Goal: Check status: Check status

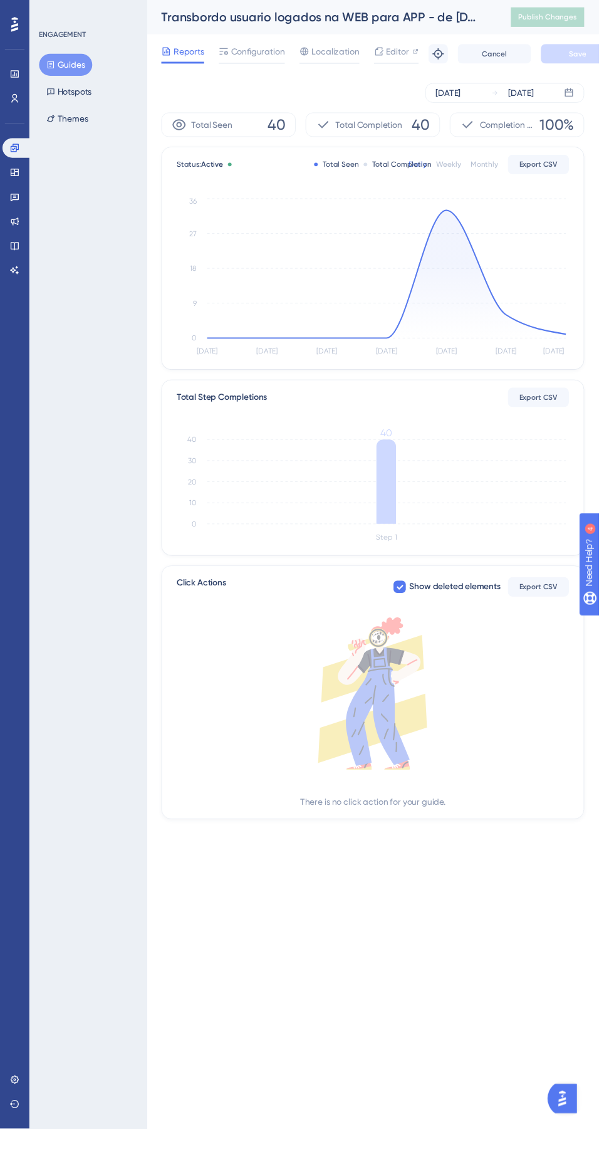
click at [574, 359] on tspan "[DATE]" at bounding box center [567, 360] width 21 height 9
click at [592, 357] on div "Status: Active Total Seen Total Completion Daily Weekly Monthly Export CSV [DAT…" at bounding box center [382, 265] width 432 height 228
click at [581, 348] on icon "[DATE] Sep [DATE] Sep [DATE] Sep [DATE] 0 9 18 27 36" at bounding box center [382, 285] width 402 height 168
click at [584, 95] on icon at bounding box center [584, 95] width 10 height 10
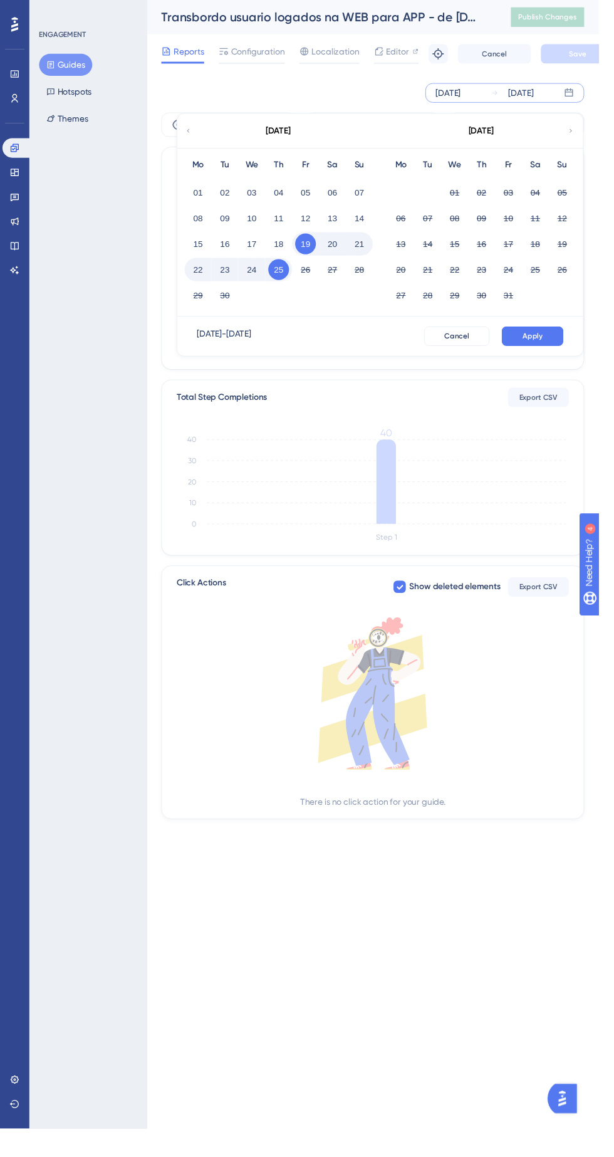
click at [258, 276] on button "24" at bounding box center [258, 276] width 21 height 21
click at [562, 347] on button "Apply" at bounding box center [546, 345] width 63 height 20
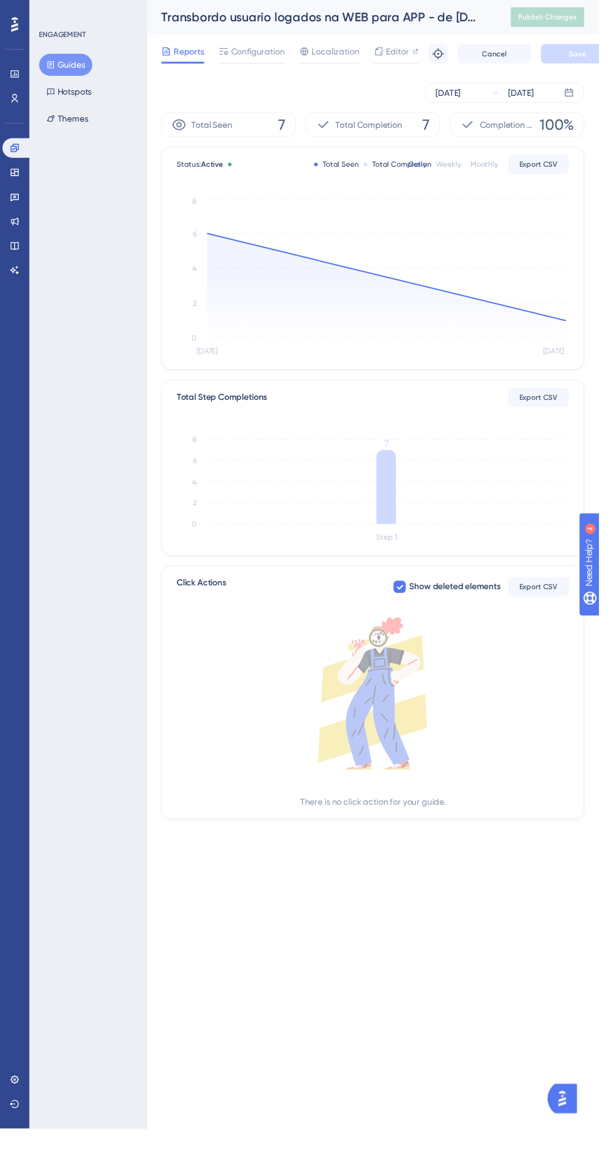
click at [398, 503] on icon at bounding box center [396, 499] width 20 height 76
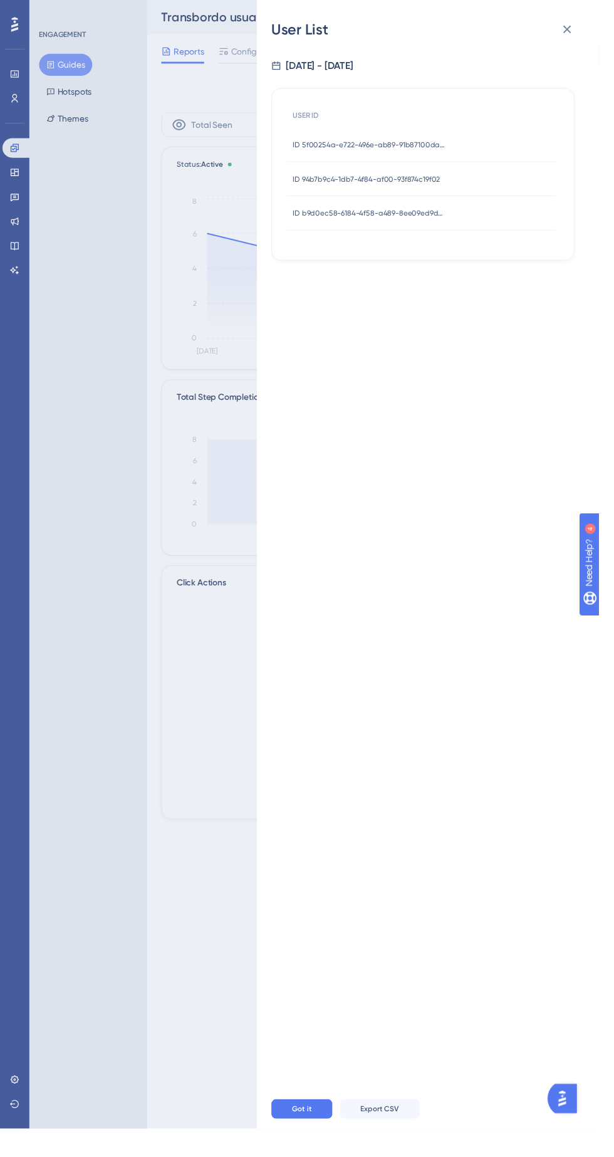
click at [457, 152] on span "ID 5f00254a-e722-496e-ab89-91b87100da76" at bounding box center [378, 149] width 157 height 10
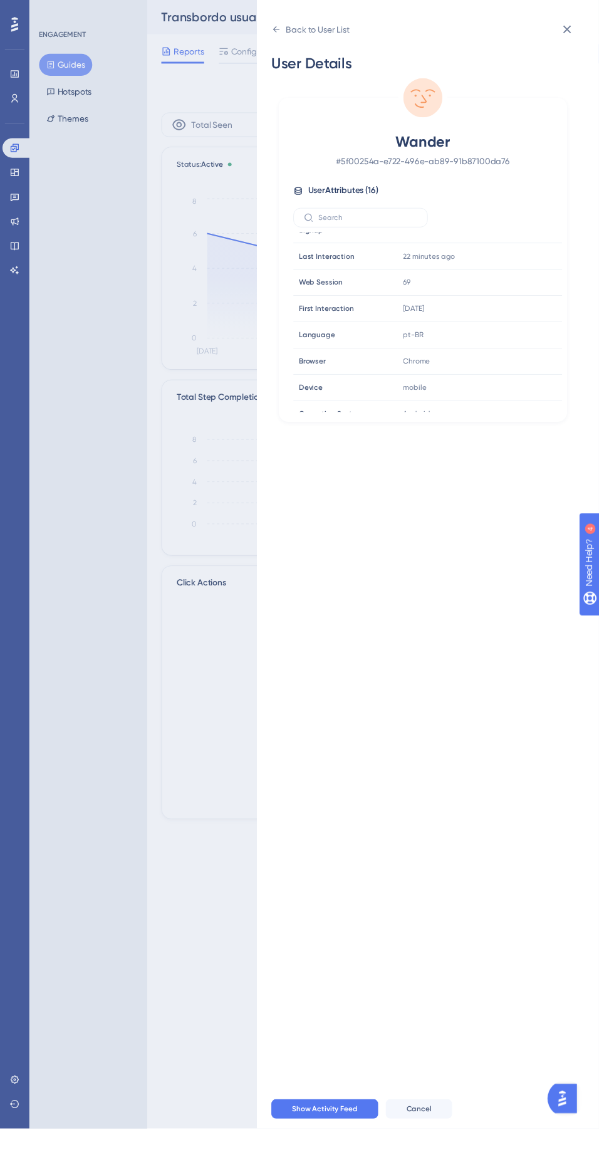
scroll to position [41, 0]
click at [602, 51] on div "User Details Wander # 5f00254a-e722-496e-ab89-91b87100da76 User Attributes ( 16…" at bounding box center [443, 578] width 331 height 1077
click at [590, 51] on div "User Details Wander # 5f00254a-e722-496e-ab89-91b87100da76 User Attributes ( 16…" at bounding box center [443, 578] width 331 height 1077
click at [15, 227] on div "Back to User List User Details Wander # 5f00254a-e722-496e-ab89-91b87100da76 Us…" at bounding box center [307, 578] width 614 height 1157
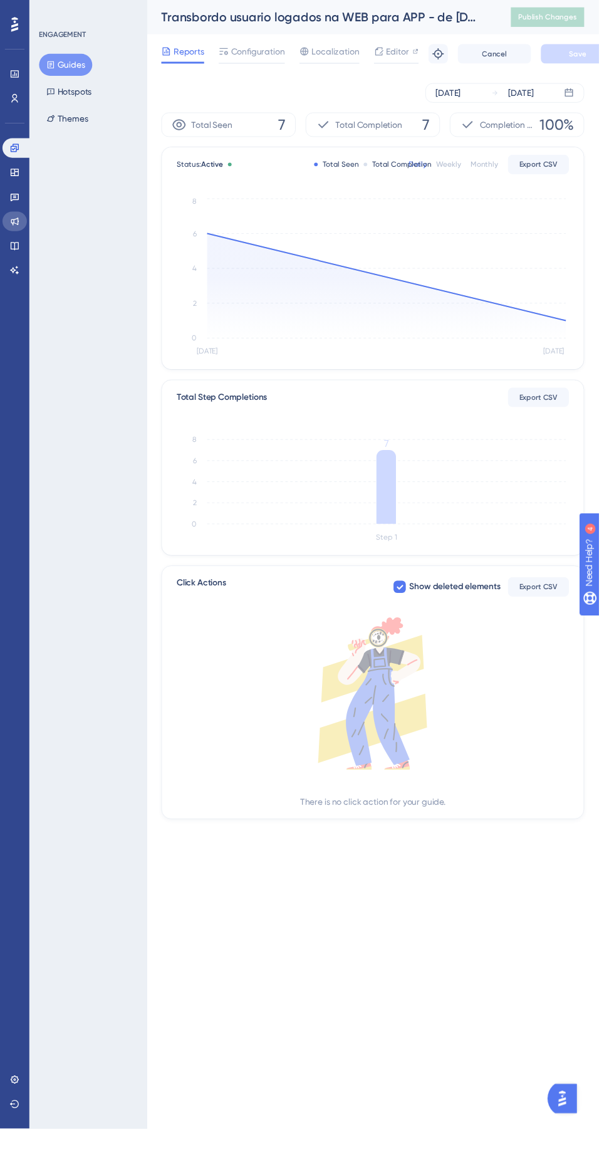
click at [15, 227] on icon at bounding box center [15, 227] width 10 height 10
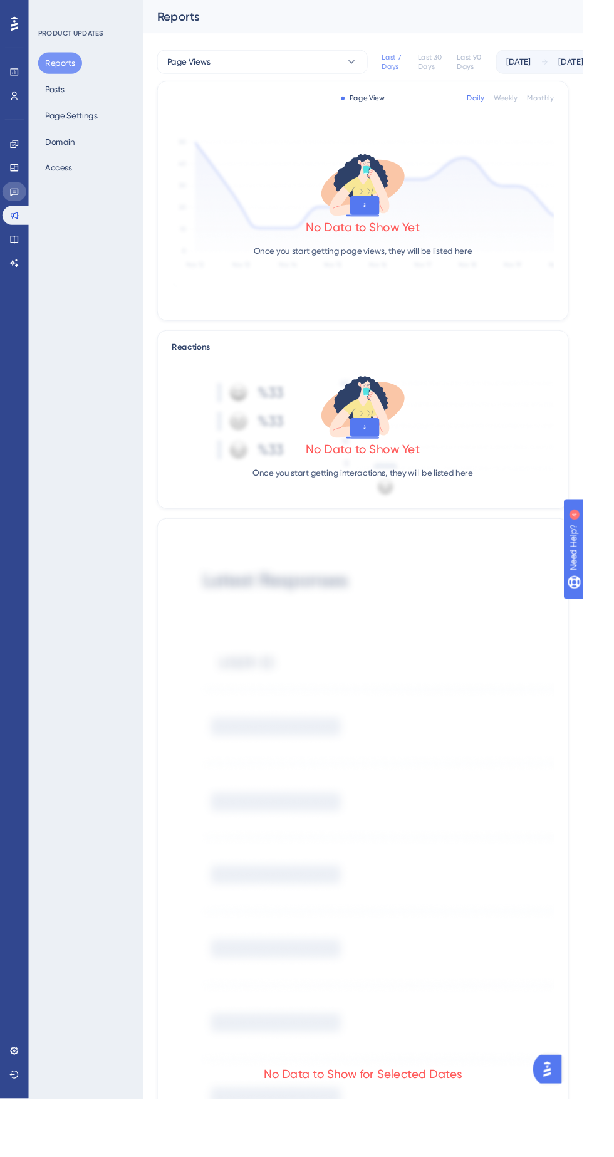
click at [15, 202] on icon at bounding box center [15, 202] width 10 height 10
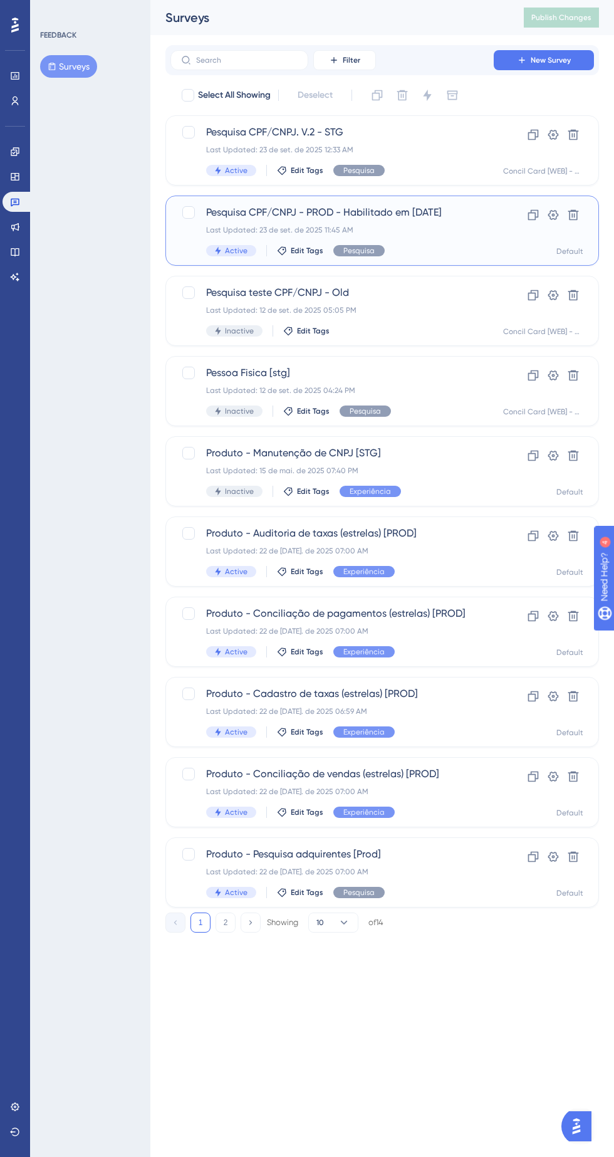
click at [432, 223] on div "Pesquisa CPF/CNPJ - PROD - Habilitado em [DATE] Last Updated: 23 de set. de 202…" at bounding box center [332, 230] width 252 height 51
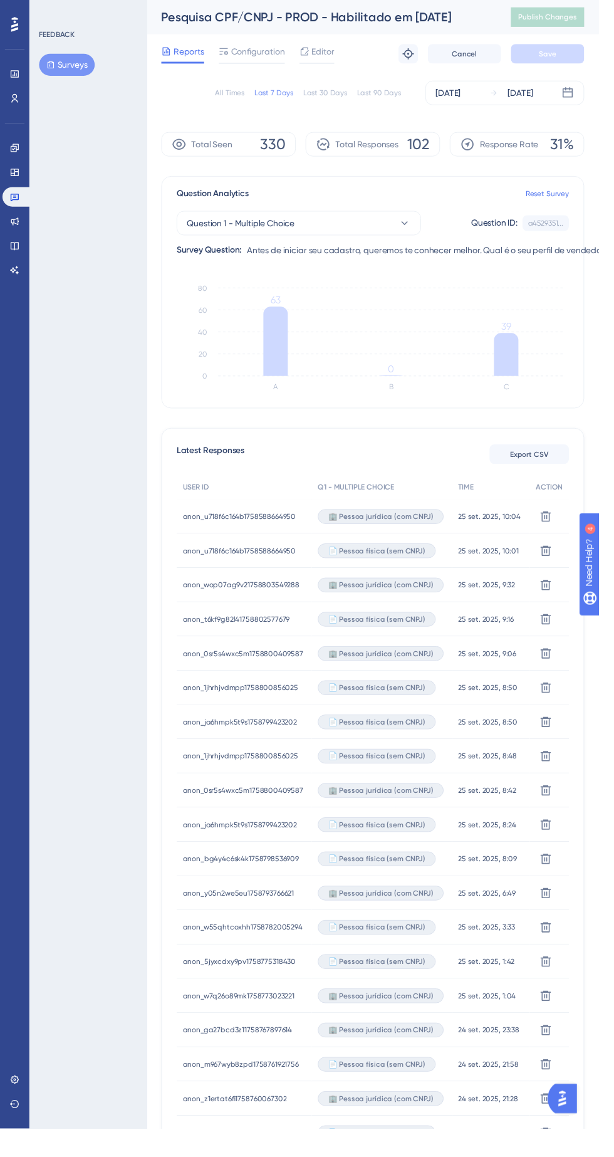
click at [270, 337] on icon at bounding box center [282, 350] width 25 height 71
